Goal: Information Seeking & Learning: Learn about a topic

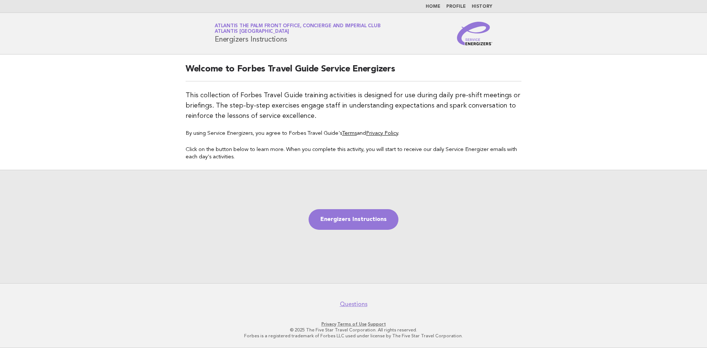
click at [434, 5] on link "Home" at bounding box center [433, 6] width 15 height 4
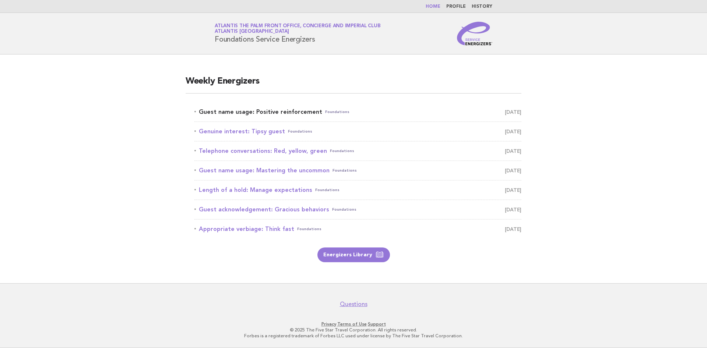
click at [238, 113] on link "Guest name usage: Positive reinforcement Foundations September 13" at bounding box center [357, 112] width 327 height 10
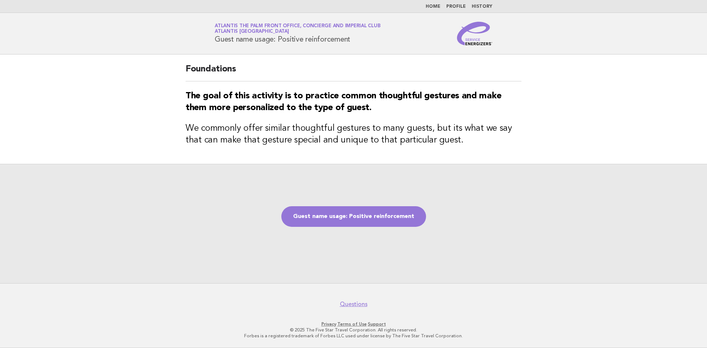
drag, startPoint x: 215, startPoint y: 40, endPoint x: 358, endPoint y: 36, distance: 143.3
click at [358, 36] on h1 "Service Energizers Atlantis The Palm Front Office, Concierge and Imperial Club …" at bounding box center [298, 33] width 166 height 19
copy h1 "Guest name usage: Positive reinforcement"
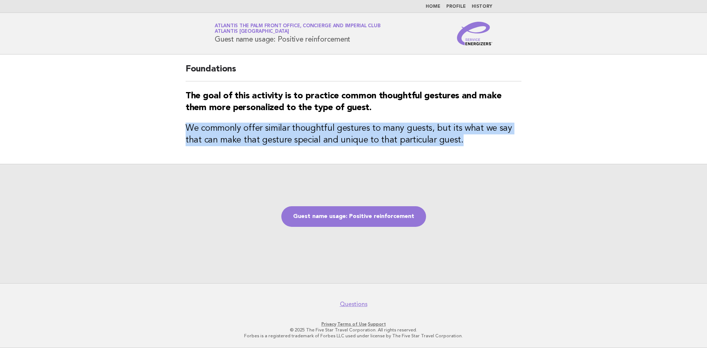
drag, startPoint x: 188, startPoint y: 127, endPoint x: 445, endPoint y: 145, distance: 257.3
click at [445, 145] on h3 "We commonly offer similar thoughtful gestures to many guests, but its what we s…" at bounding box center [354, 135] width 336 height 24
copy h3 "We commonly offer similar thoughtful gestures to many guests, but its what we s…"
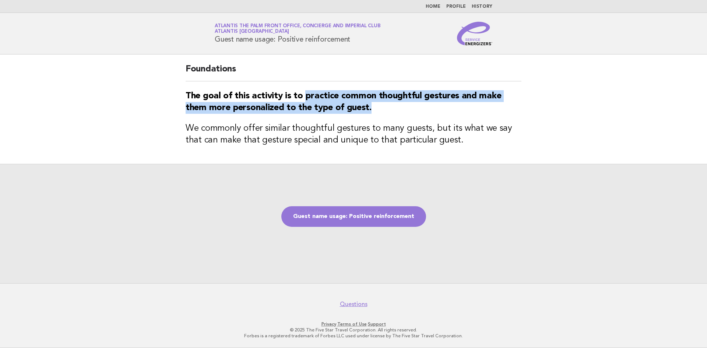
drag, startPoint x: 305, startPoint y: 96, endPoint x: 408, endPoint y: 114, distance: 104.3
click at [408, 114] on h3 "The goal of this activity is to practice common thoughtful gestures and make th…" at bounding box center [354, 102] width 336 height 24
copy strong "practice common thoughtful gestures and make them more personalized to the type…"
click at [393, 222] on link "Guest name usage: Positive reinforcement" at bounding box center [353, 216] width 145 height 21
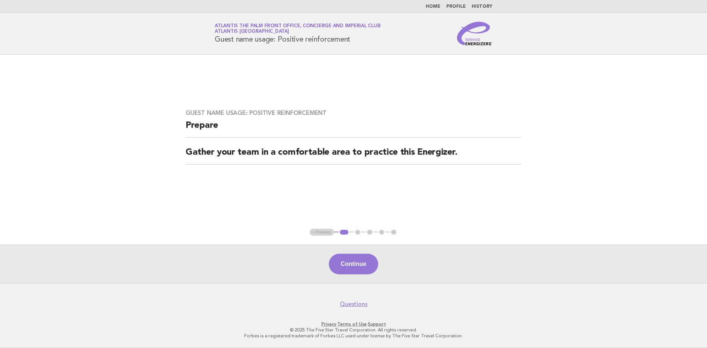
click at [352, 270] on button "Continue" at bounding box center [353, 264] width 49 height 21
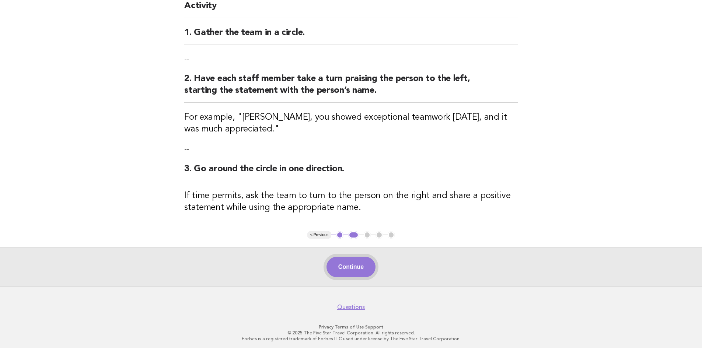
click at [362, 272] on button "Continue" at bounding box center [350, 267] width 49 height 21
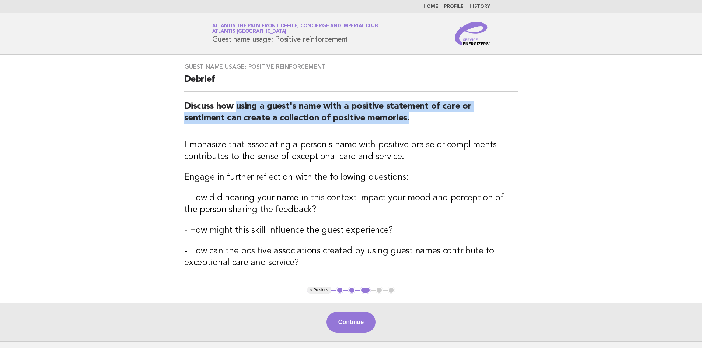
drag, startPoint x: 236, startPoint y: 104, endPoint x: 410, endPoint y: 118, distance: 174.0
click at [410, 118] on h2 "Discuss how using a guest's name with a positive statement of care or sentiment…" at bounding box center [350, 116] width 333 height 30
copy h2 "using a guest's name with a positive statement of care or sentiment can create …"
